Goal: Information Seeking & Learning: Compare options

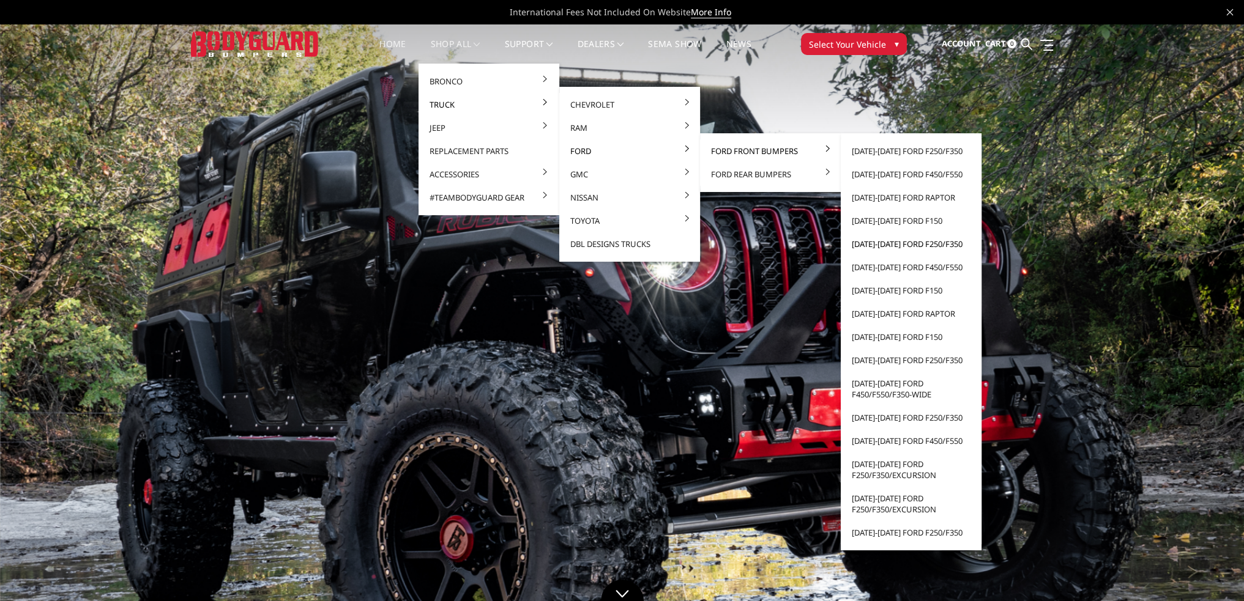
click at [899, 248] on link "[DATE]-[DATE] Ford F250/F350" at bounding box center [910, 243] width 131 height 23
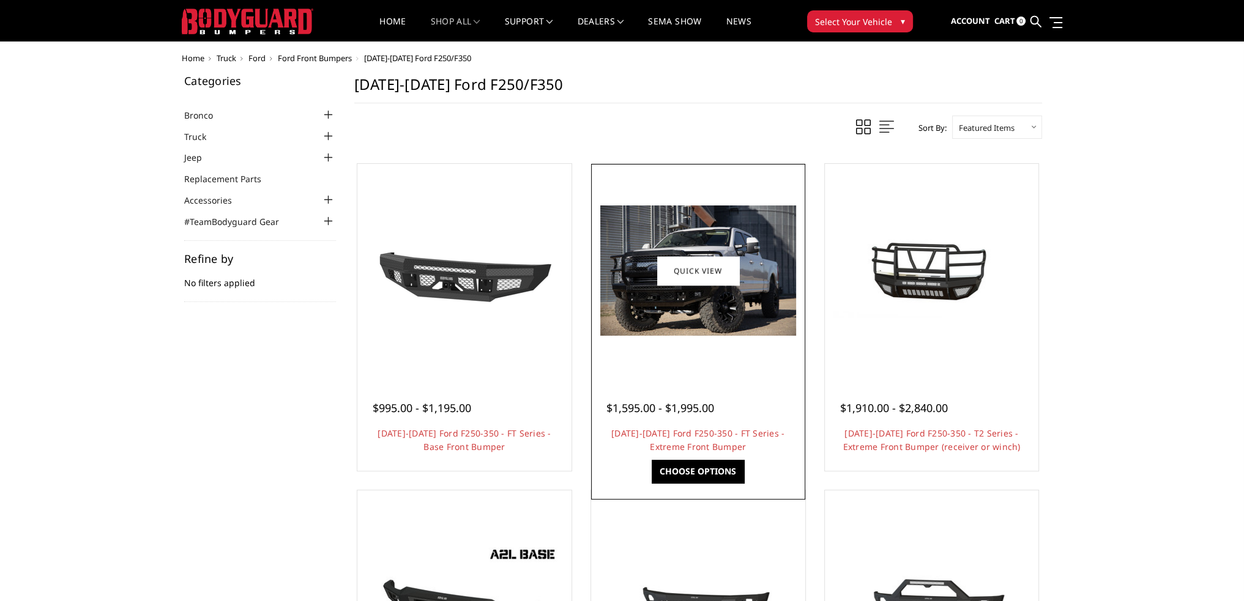
scroll to position [61, 0]
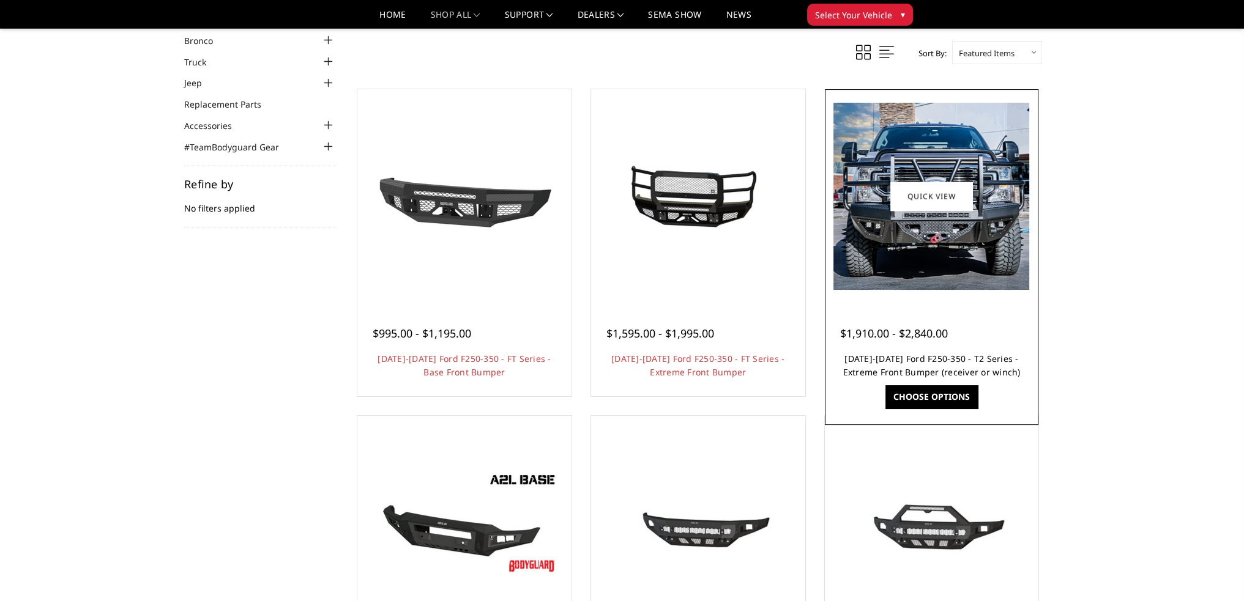
click at [929, 354] on link "2017-2022 Ford F250-350 - T2 Series - Extreme Front Bumper (receiver or winch)" at bounding box center [930, 365] width 177 height 25
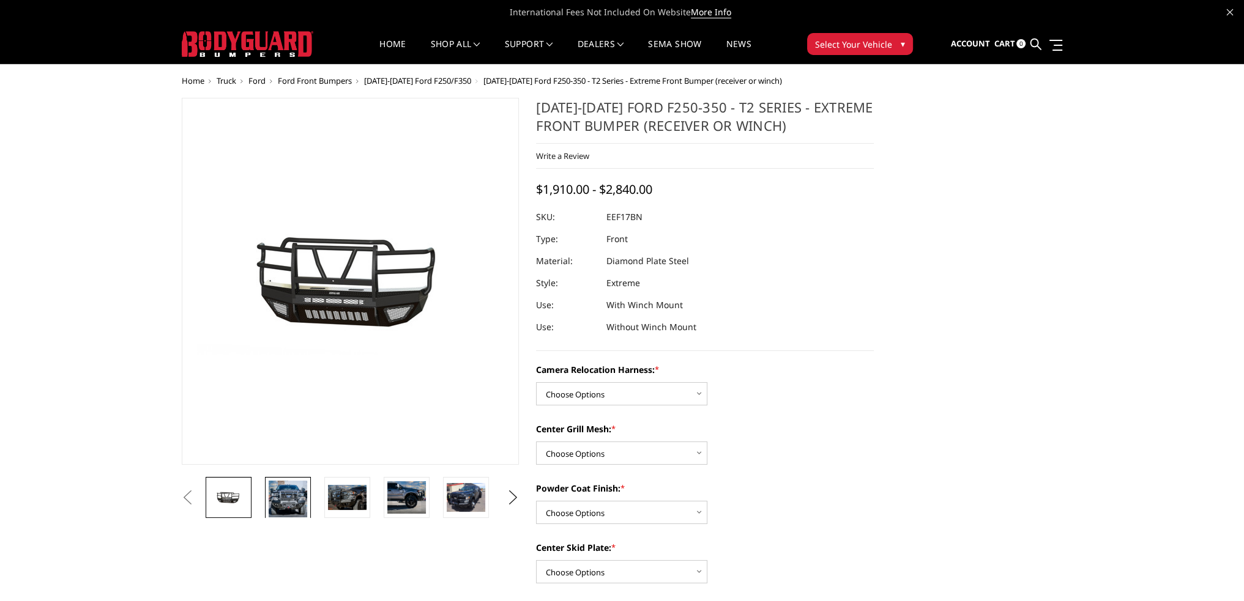
click at [290, 502] on img at bounding box center [288, 499] width 39 height 37
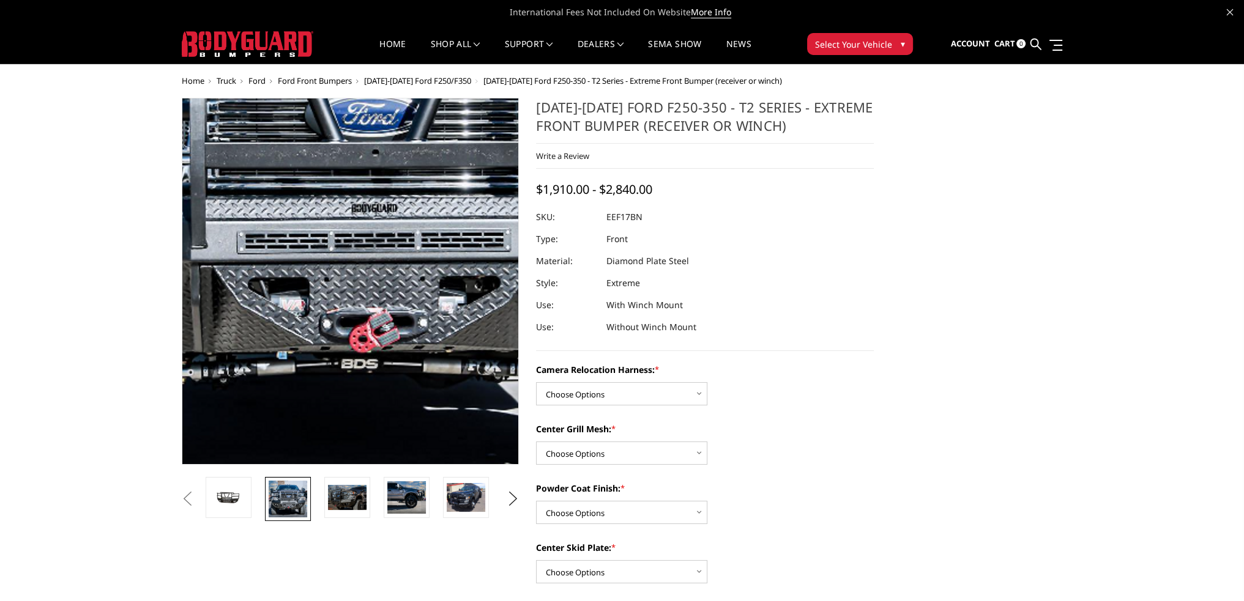
click at [330, 344] on img at bounding box center [352, 164] width 783 height 749
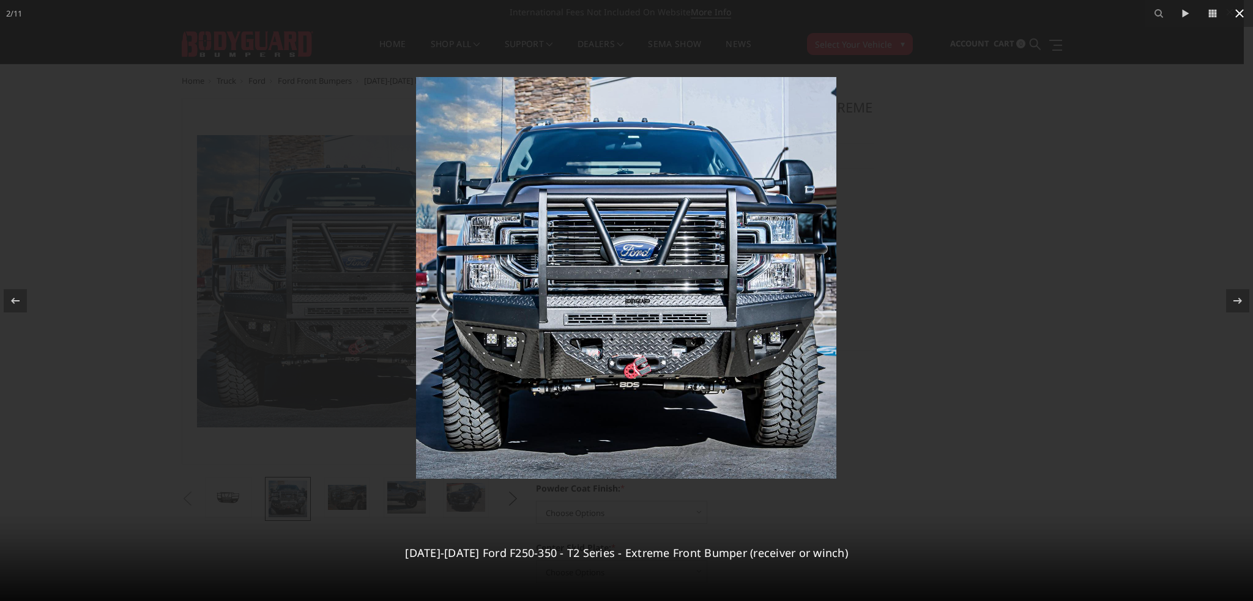
click at [1242, 12] on icon at bounding box center [1239, 13] width 15 height 15
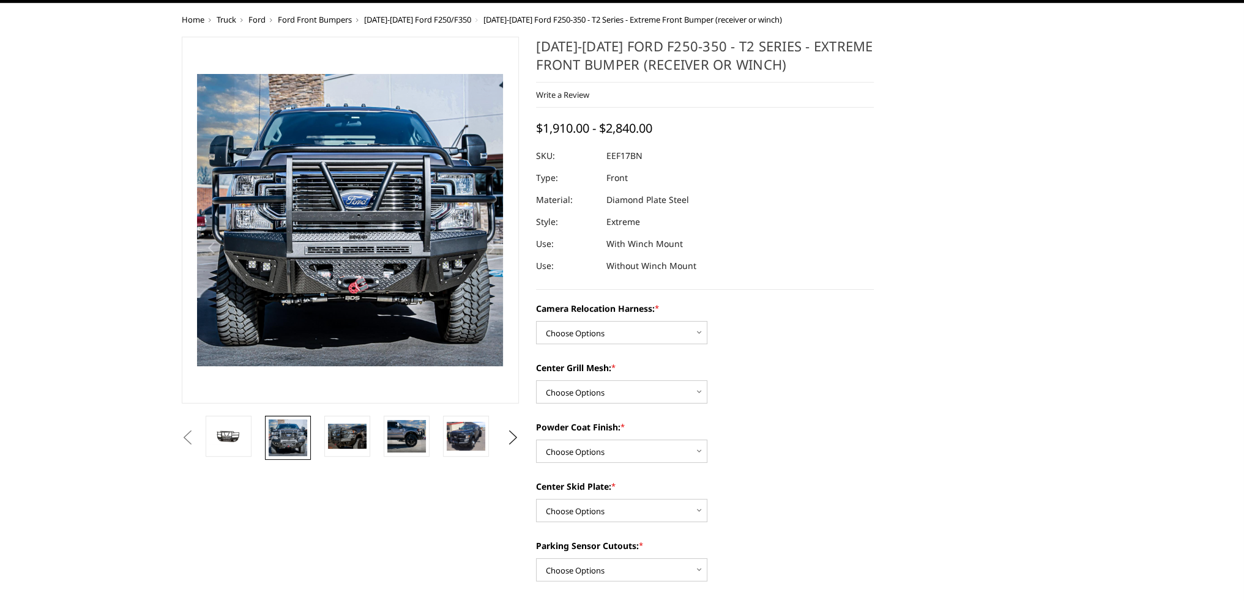
scroll to position [184, 0]
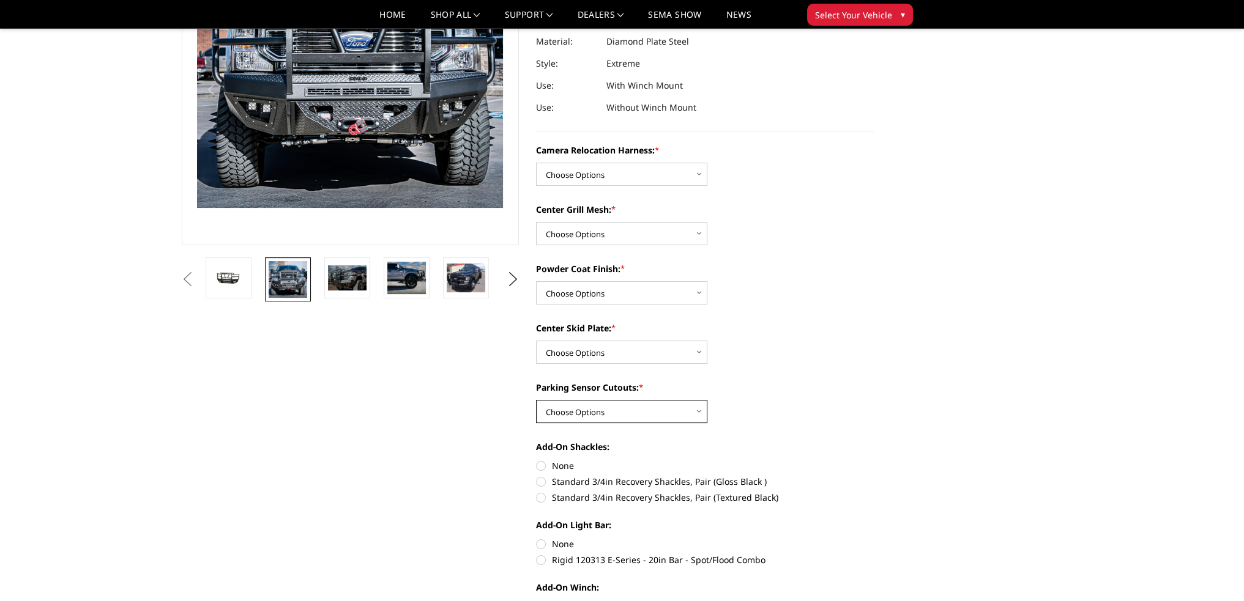
click at [606, 406] on select "Choose Options No - Without Parking Sensor Cutouts" at bounding box center [621, 411] width 171 height 23
click at [611, 410] on select "Choose Options No - Without Parking Sensor Cutouts" at bounding box center [621, 411] width 171 height 23
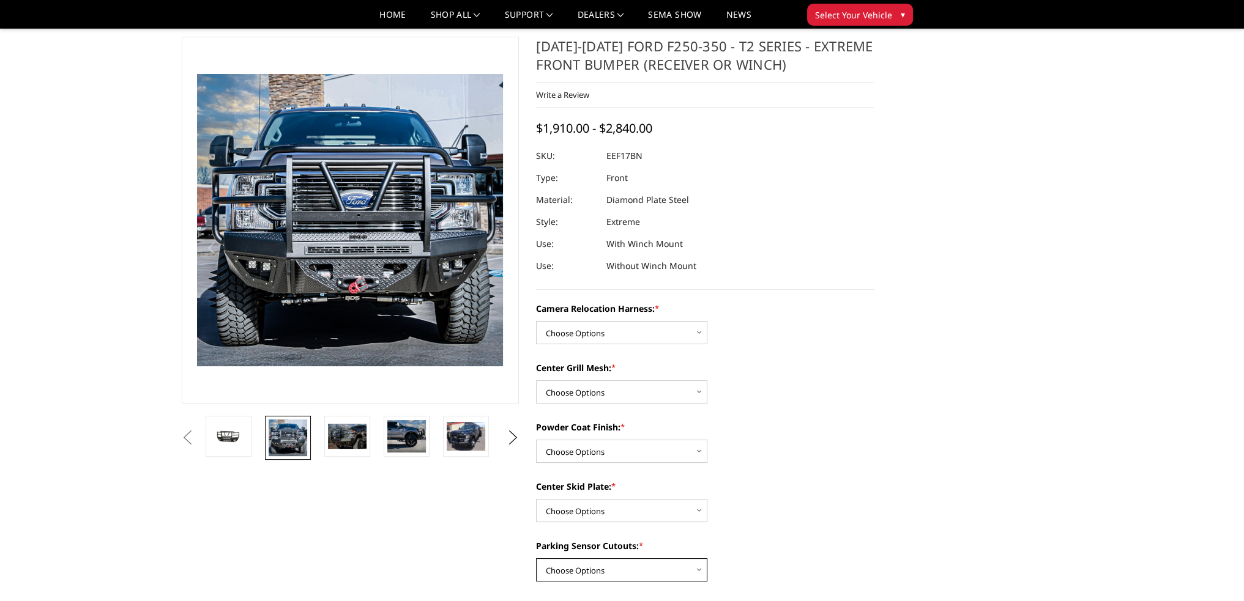
scroll to position [0, 0]
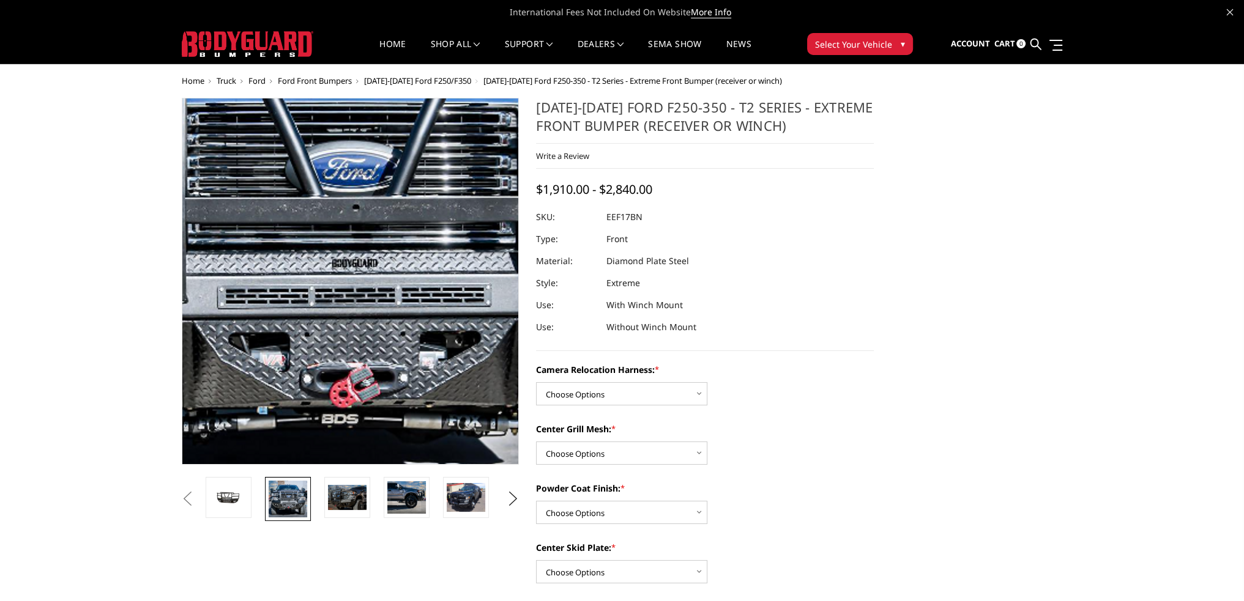
click at [363, 341] on img at bounding box center [333, 219] width 783 height 749
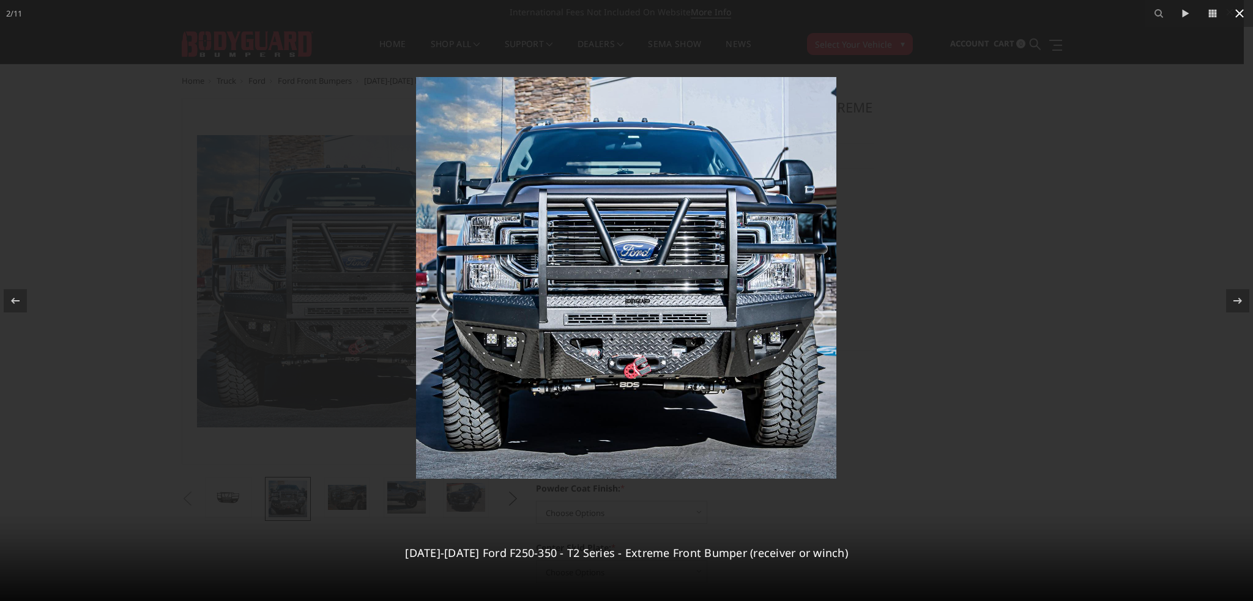
click at [1236, 13] on icon at bounding box center [1239, 13] width 15 height 15
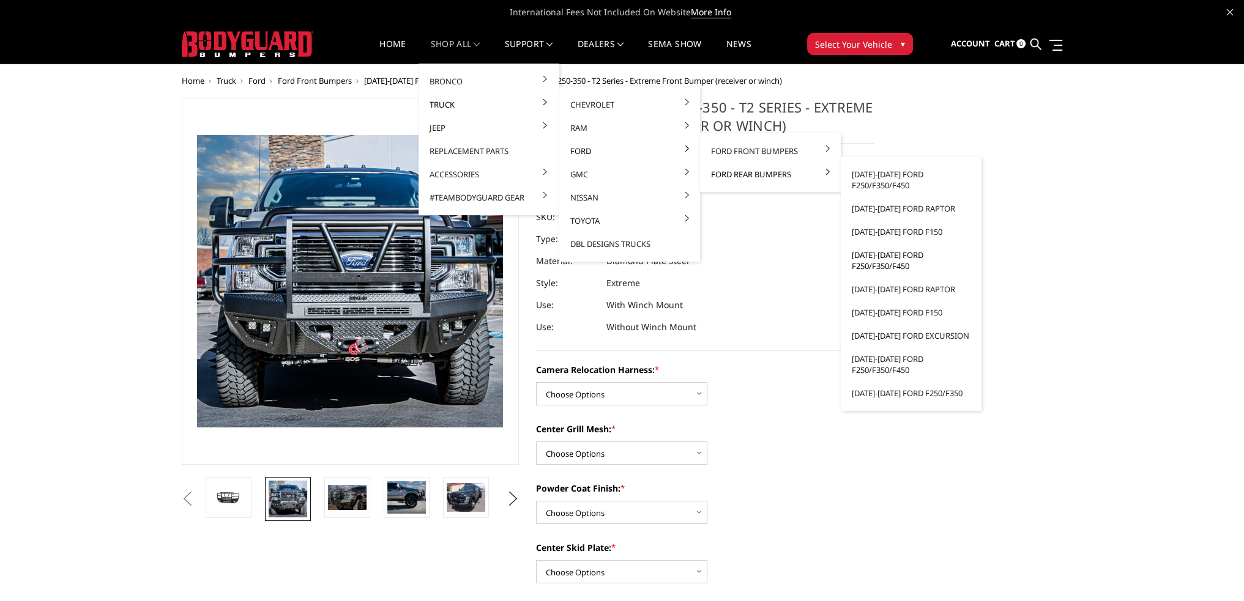
click at [879, 256] on link "[DATE]-[DATE] Ford F250/F350/F450" at bounding box center [910, 260] width 131 height 34
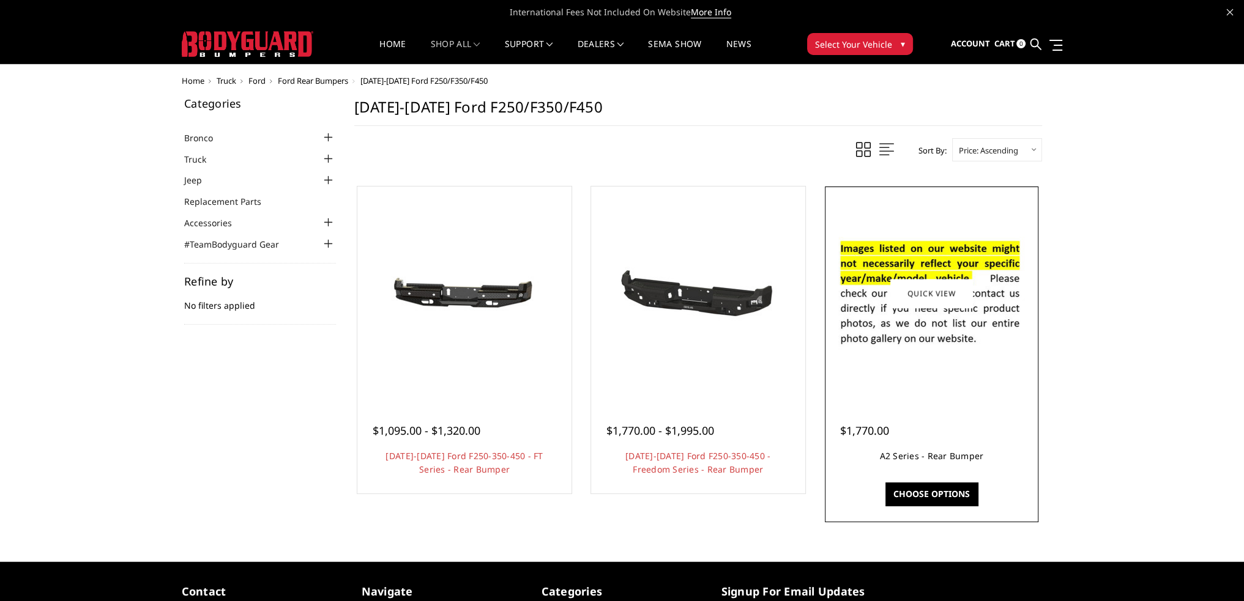
click at [930, 451] on link "A2 Series - Rear Bumper" at bounding box center [932, 456] width 104 height 12
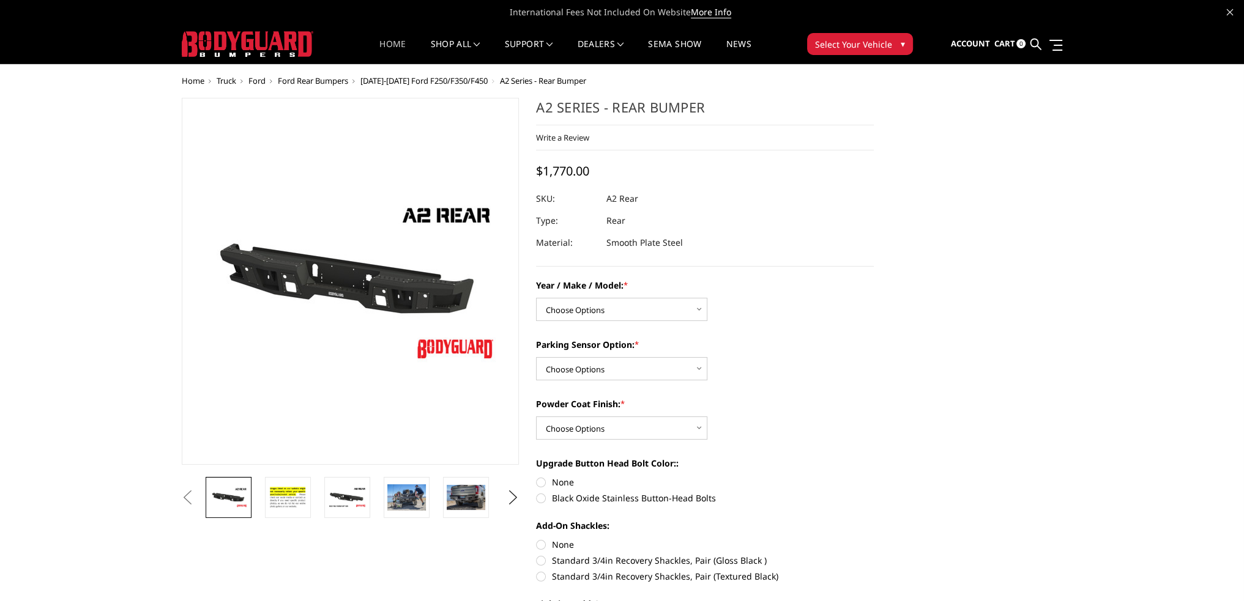
click at [385, 46] on link "Home" at bounding box center [392, 52] width 26 height 24
